Goal: Check status: Check status

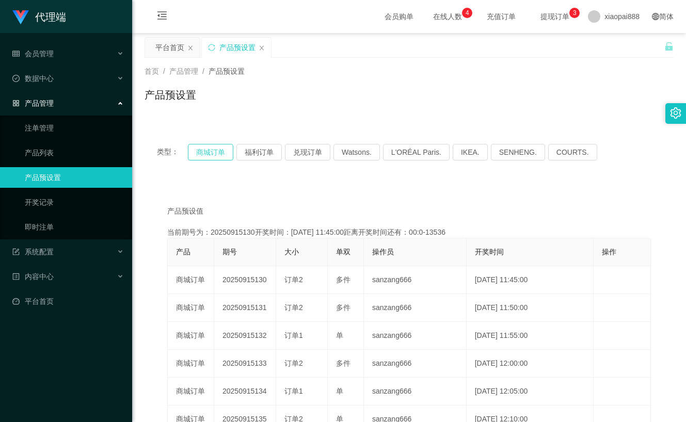
click at [218, 157] on button "商城订单" at bounding box center [210, 152] width 45 height 17
click at [213, 158] on button "商城订单" at bounding box center [210, 152] width 45 height 17
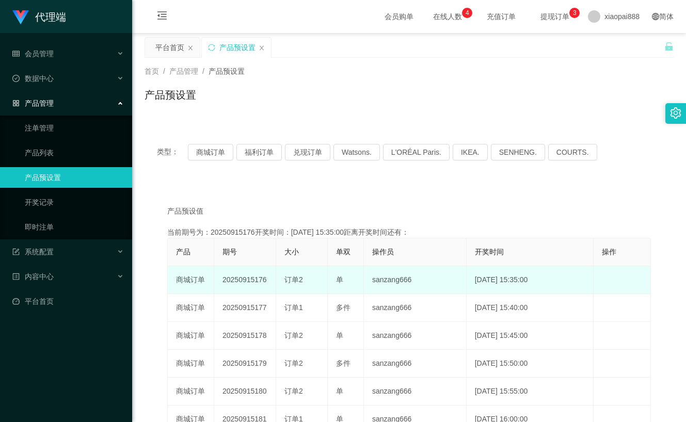
click at [246, 279] on td "20250915176" at bounding box center [245, 280] width 62 height 28
copy td "20250915176"
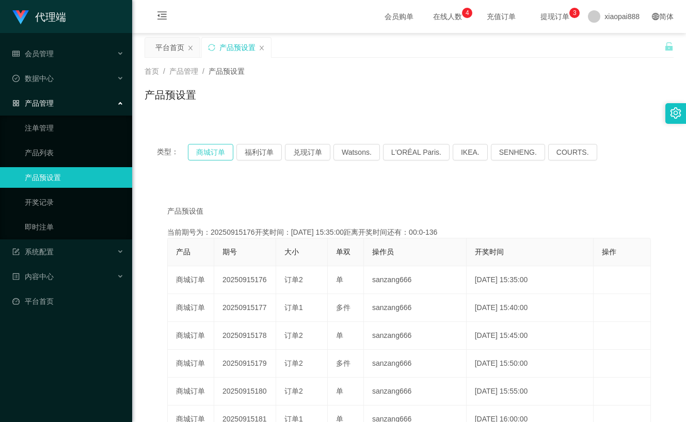
click at [219, 153] on button "商城订单" at bounding box center [210, 152] width 45 height 17
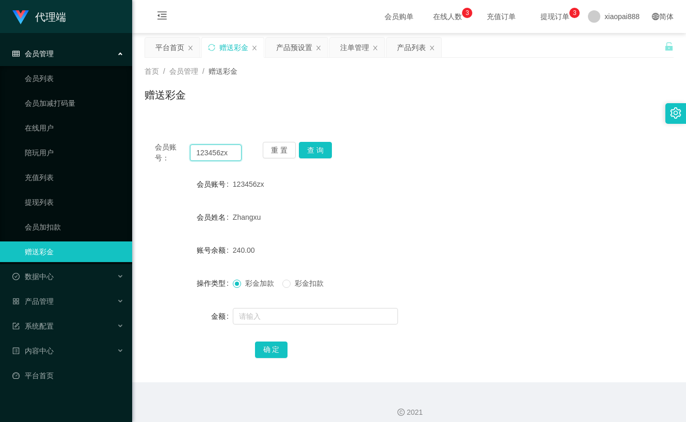
click at [216, 150] on input "123456zx" at bounding box center [215, 152] width 51 height 17
click at [326, 146] on button "查 询" at bounding box center [315, 150] width 33 height 17
click at [316, 153] on button "查 询" at bounding box center [315, 150] width 33 height 17
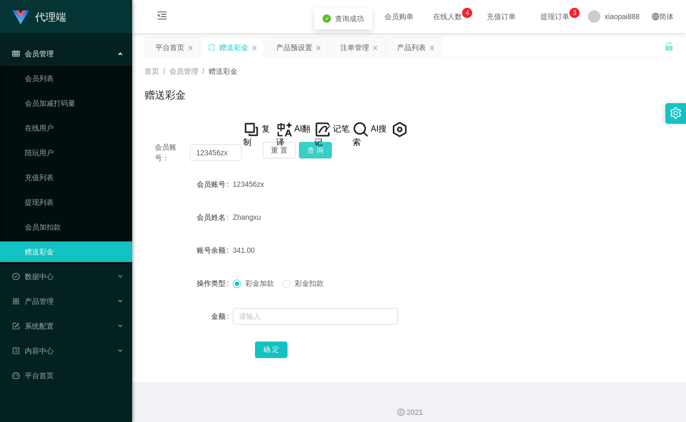
click at [316, 153] on button "查 询" at bounding box center [315, 150] width 33 height 17
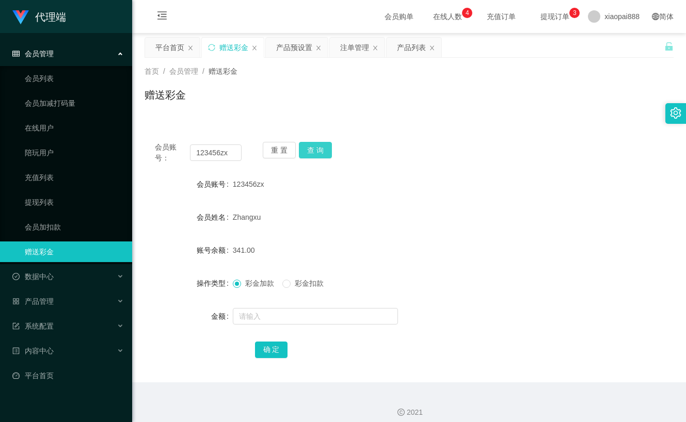
click at [328, 147] on button "查 询" at bounding box center [315, 150] width 33 height 17
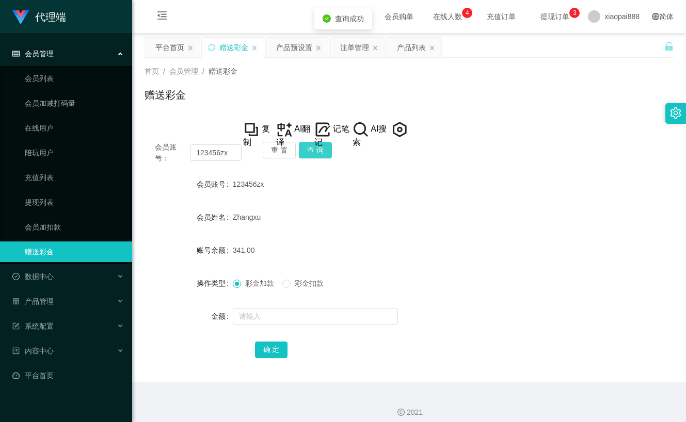
click at [318, 148] on button "查 询" at bounding box center [315, 150] width 33 height 17
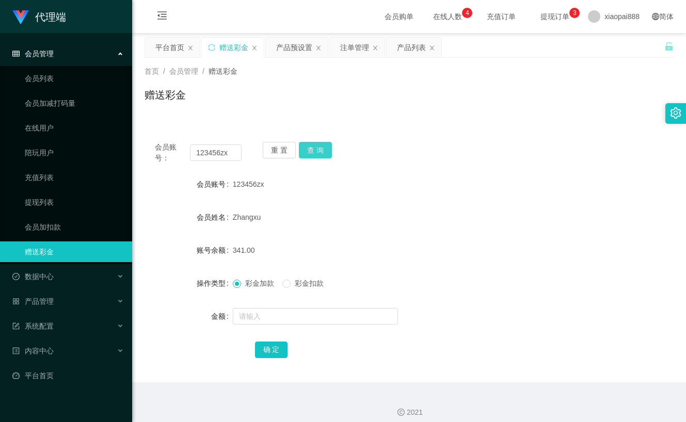
click at [324, 152] on button "查 询" at bounding box center [315, 150] width 33 height 17
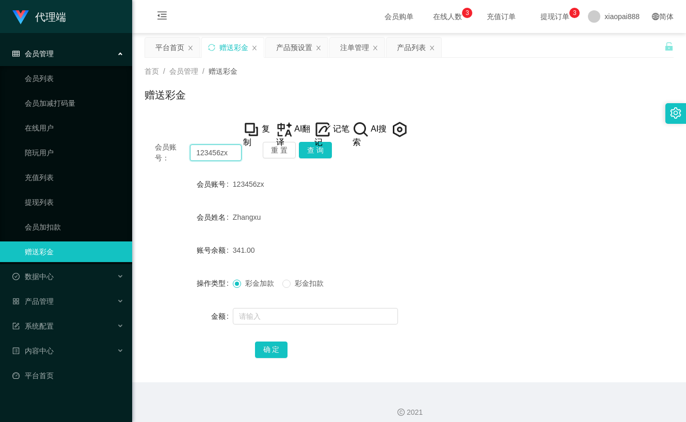
click at [209, 156] on input "123456zx" at bounding box center [215, 152] width 51 height 17
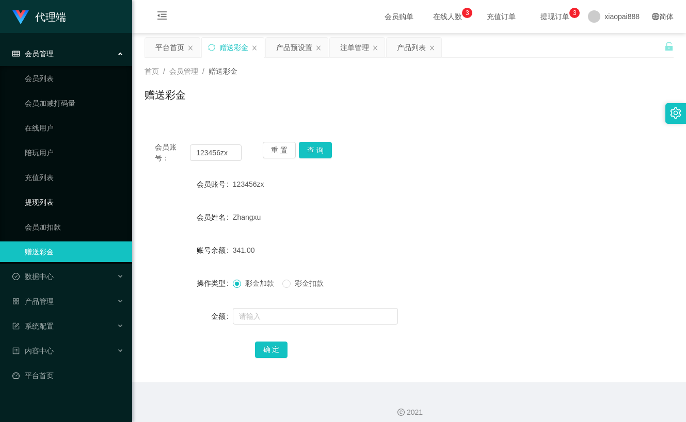
click at [79, 205] on link "提现列表" at bounding box center [74, 202] width 99 height 21
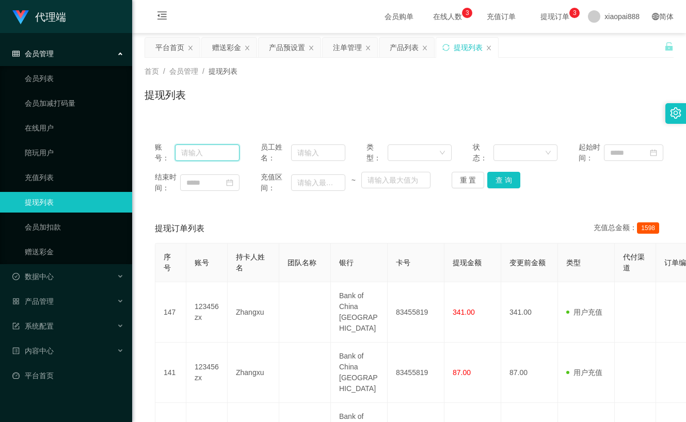
click at [209, 157] on input "text" at bounding box center [207, 152] width 64 height 17
paste input "123456zx"
type input "123456zx"
click at [511, 179] on button "查 询" at bounding box center [503, 180] width 33 height 17
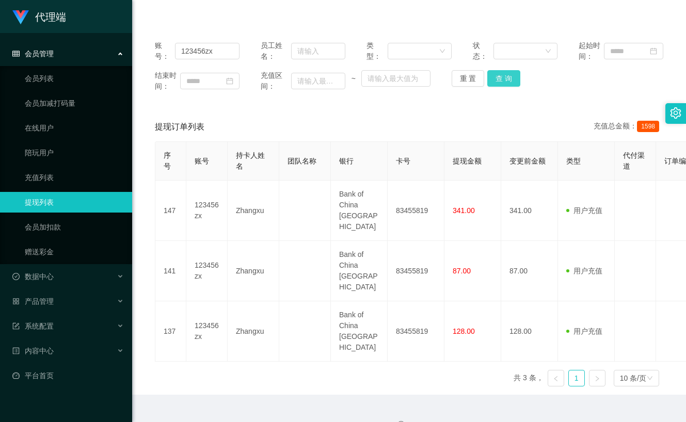
scroll to position [107, 0]
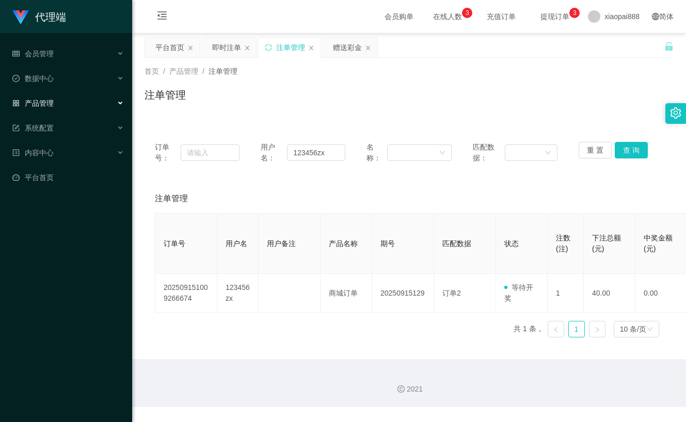
click at [623, 153] on button "查 询" at bounding box center [630, 150] width 33 height 17
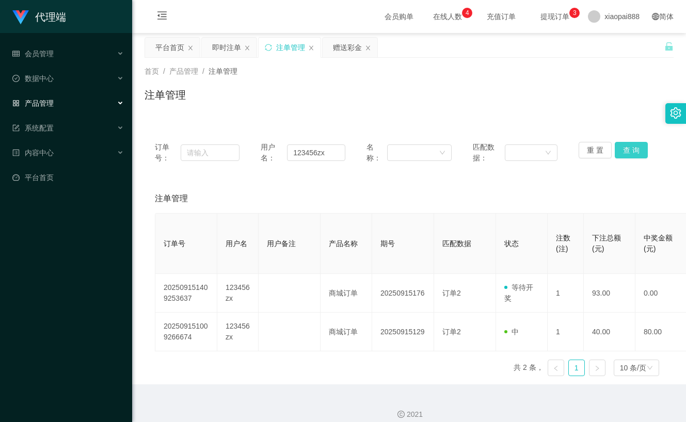
click at [634, 153] on button "查 询" at bounding box center [630, 150] width 33 height 17
